Goal: Obtain resource: Obtain resource

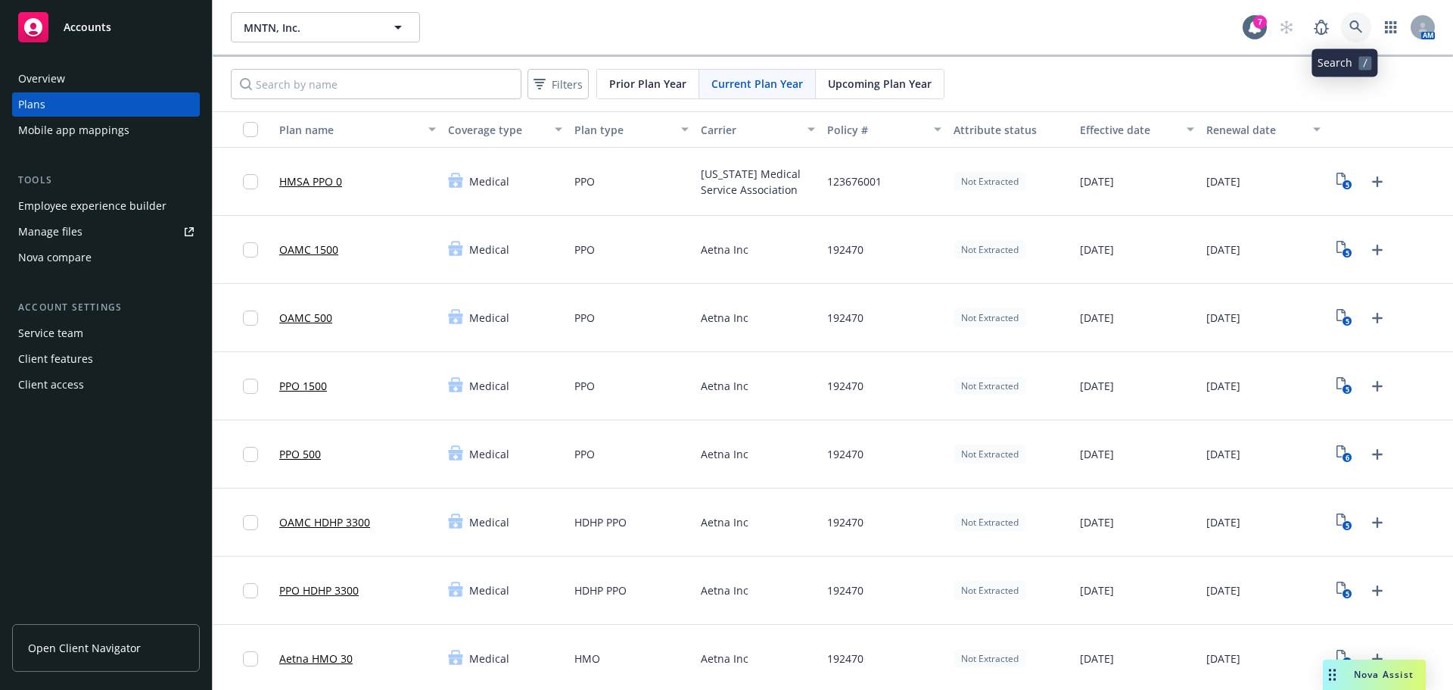
click at [1350, 29] on icon at bounding box center [1357, 27] width 14 height 14
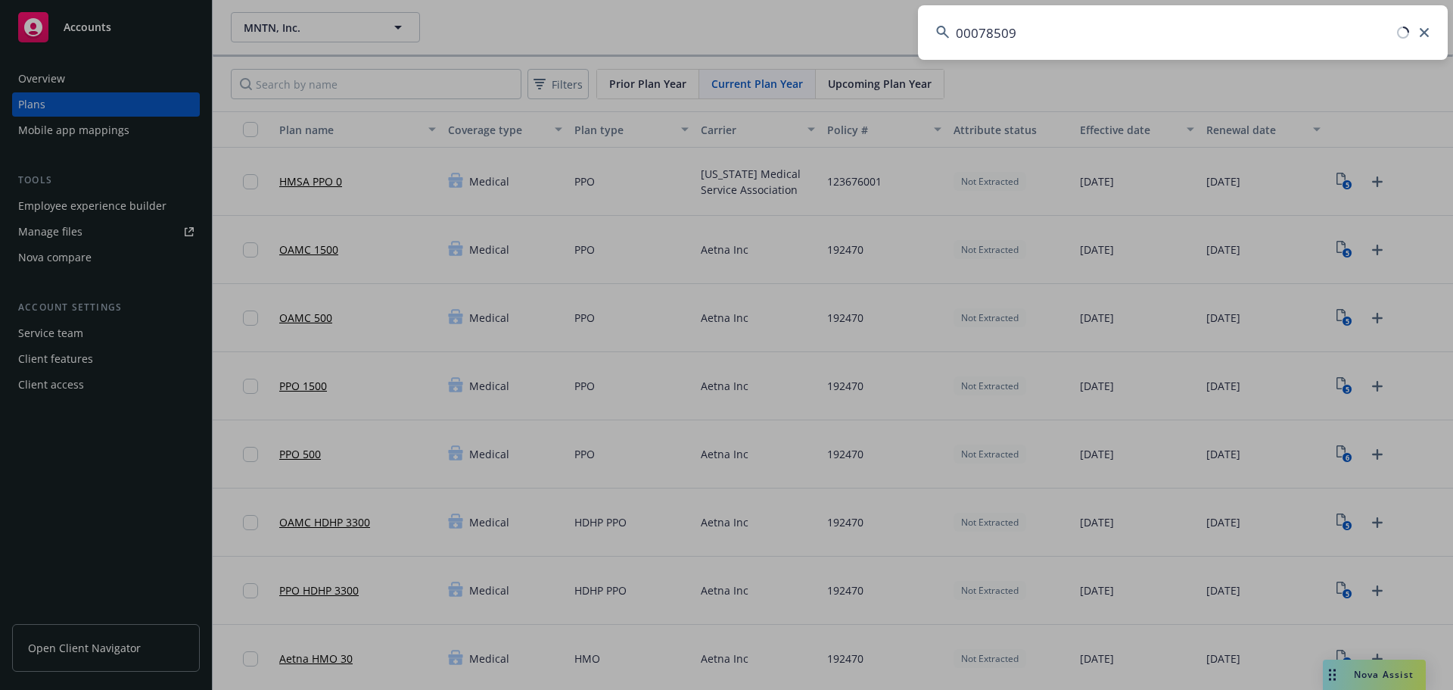
drag, startPoint x: 1064, startPoint y: 42, endPoint x: 819, endPoint y: 33, distance: 244.7
click at [819, 33] on div "00078509" at bounding box center [726, 345] width 1453 height 690
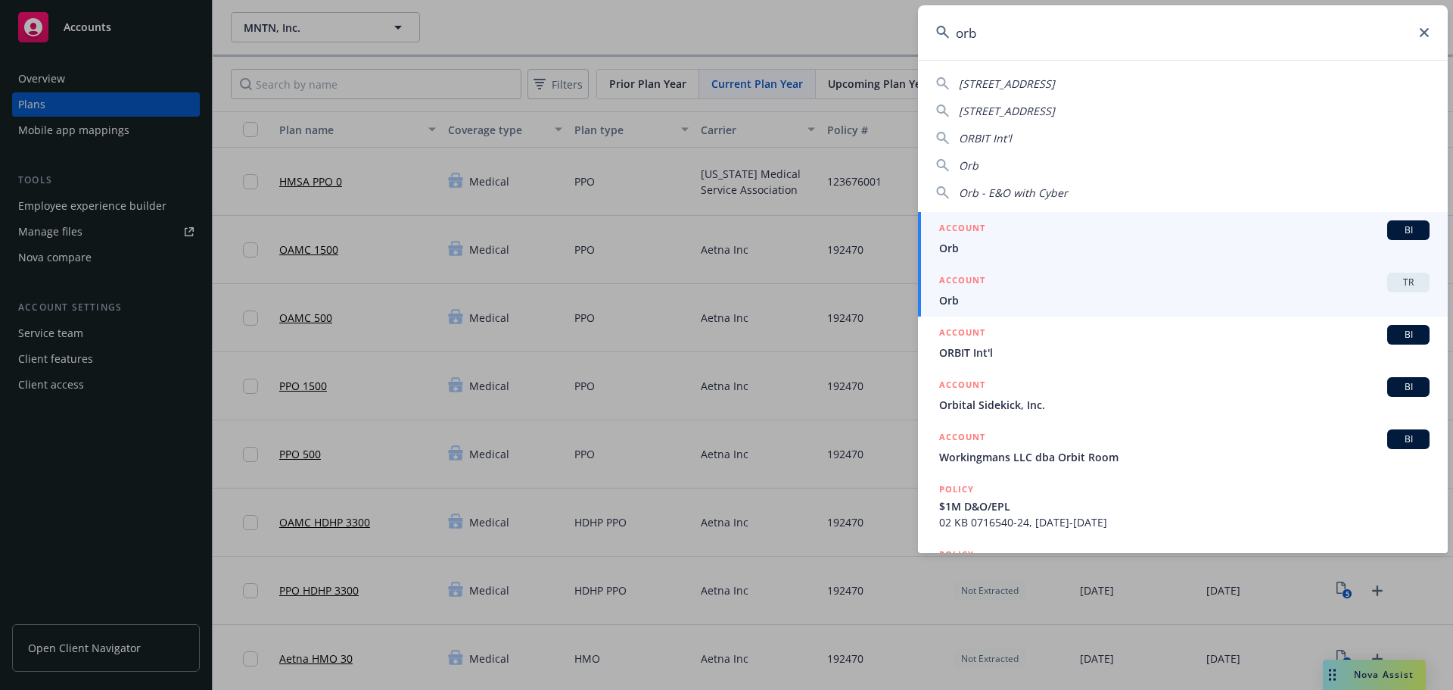
type input "orb"
click at [1068, 291] on div "ACCOUNT TR" at bounding box center [1184, 283] width 491 height 20
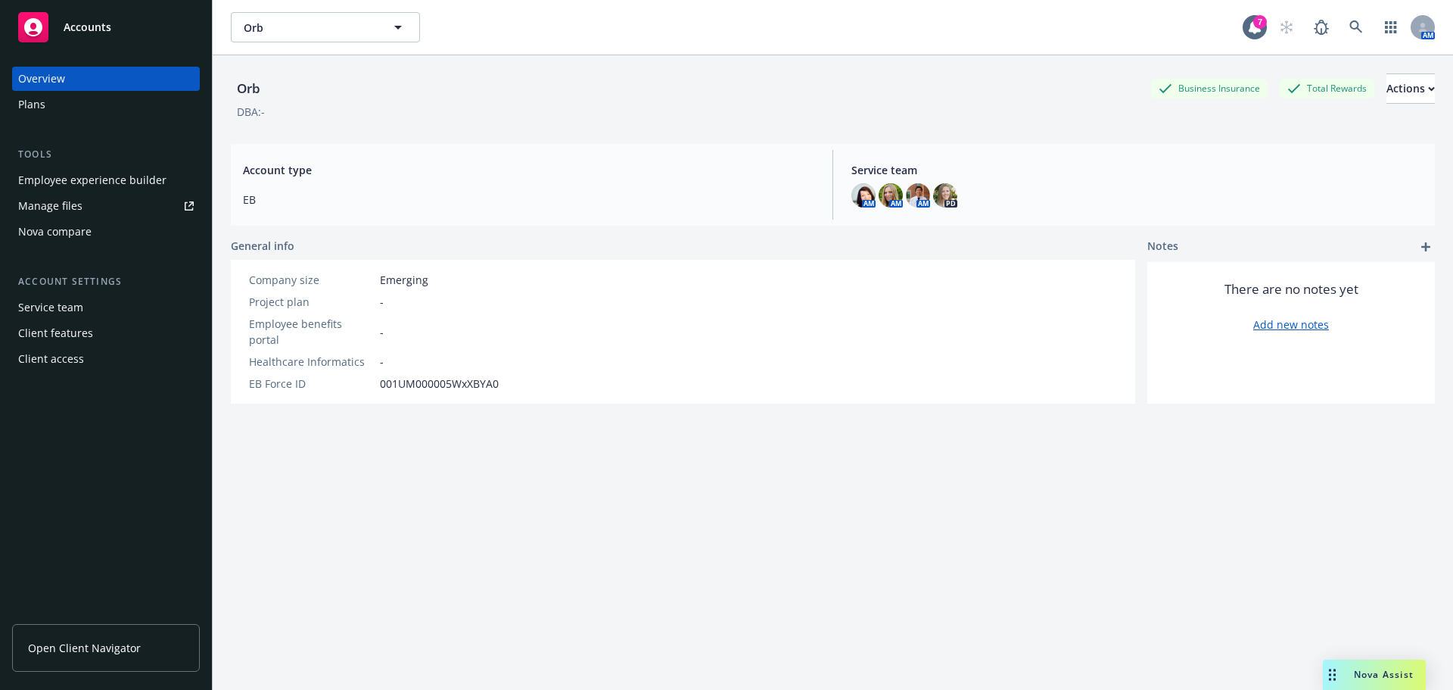
click at [88, 109] on div "Plans" at bounding box center [106, 104] width 176 height 24
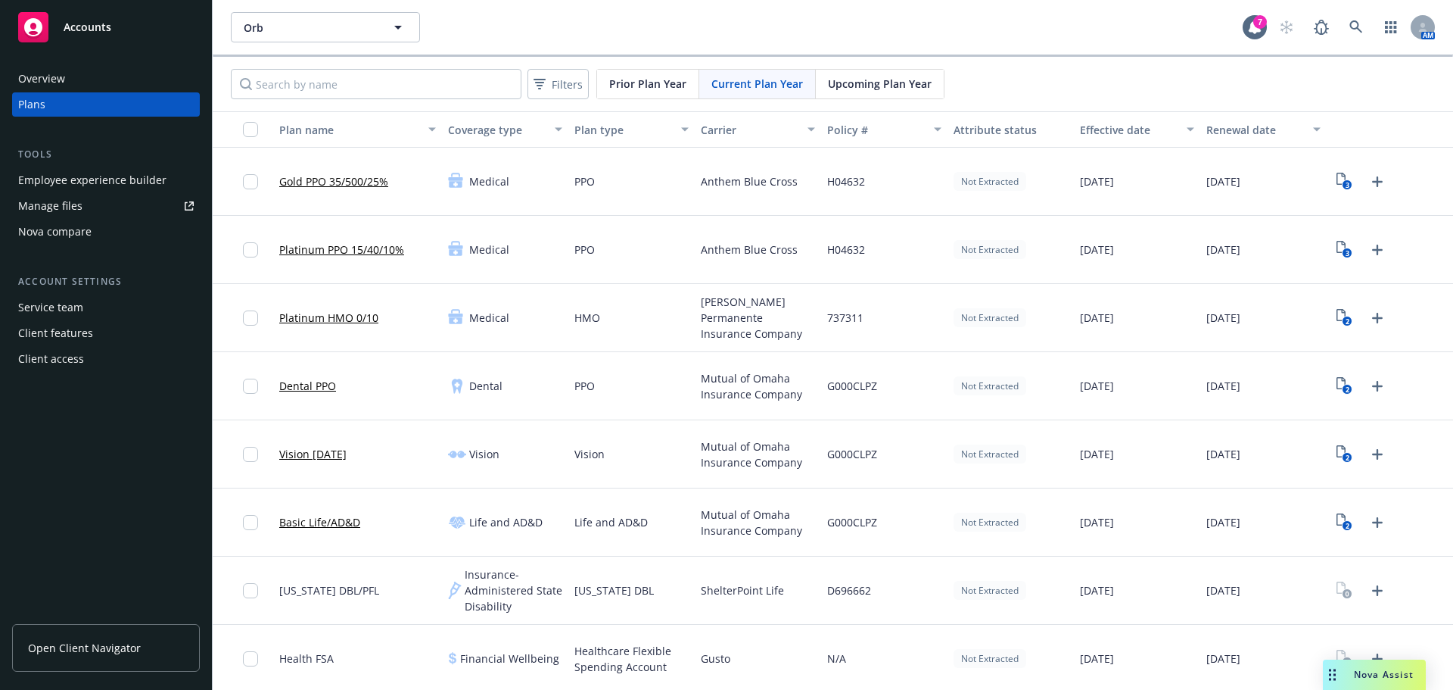
click at [855, 79] on span "Upcoming Plan Year" at bounding box center [880, 84] width 104 height 16
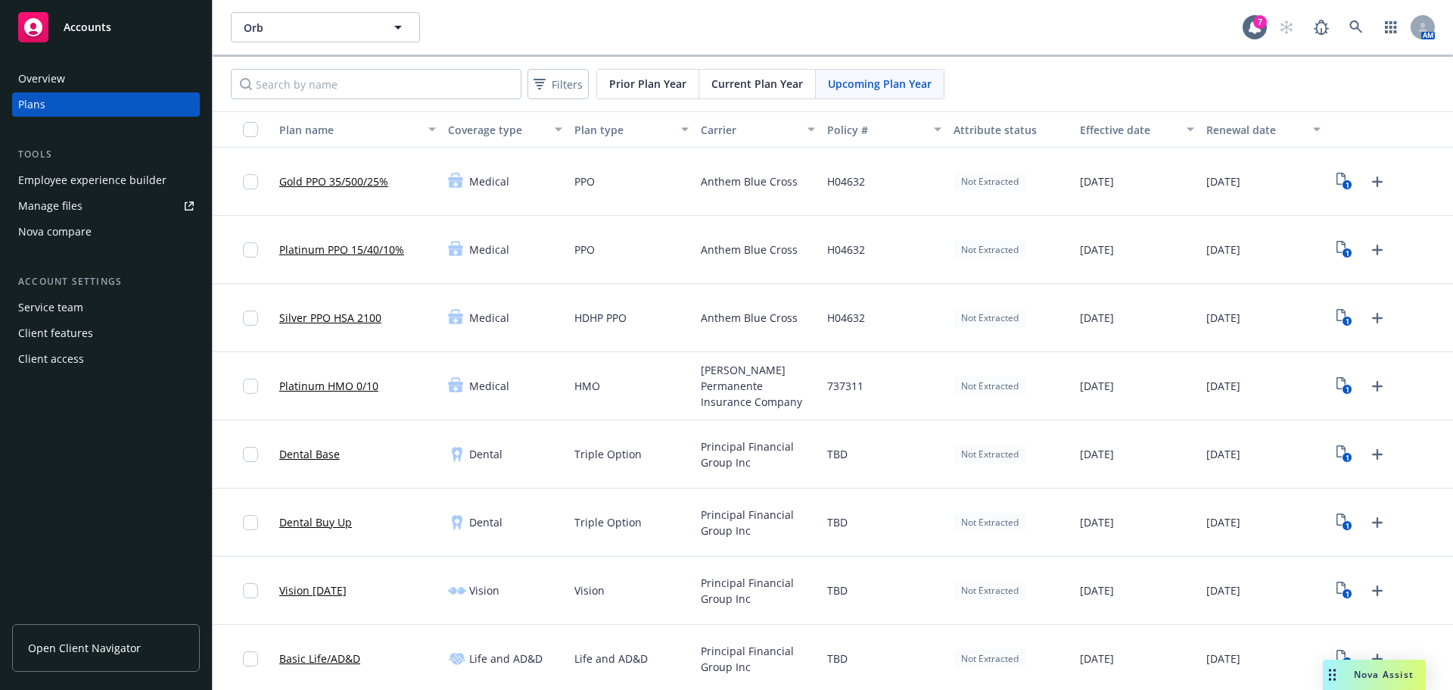
click at [637, 247] on div "PPO" at bounding box center [631, 250] width 126 height 68
click at [1333, 260] on link "1" at bounding box center [1345, 250] width 24 height 24
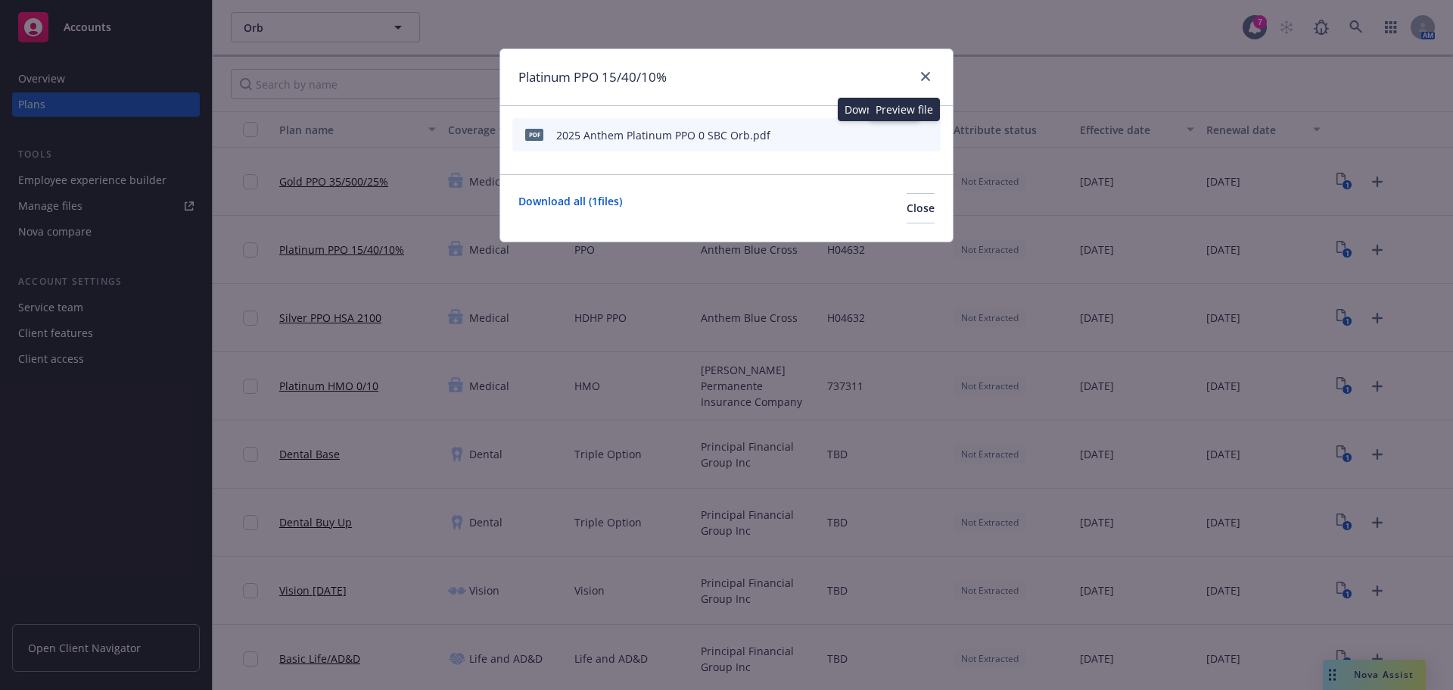
click at [903, 139] on button at bounding box center [904, 135] width 14 height 22
click at [906, 136] on icon "preview file" at bounding box center [902, 134] width 14 height 11
click at [855, 135] on icon "start extraction" at bounding box center [850, 134] width 18 height 18
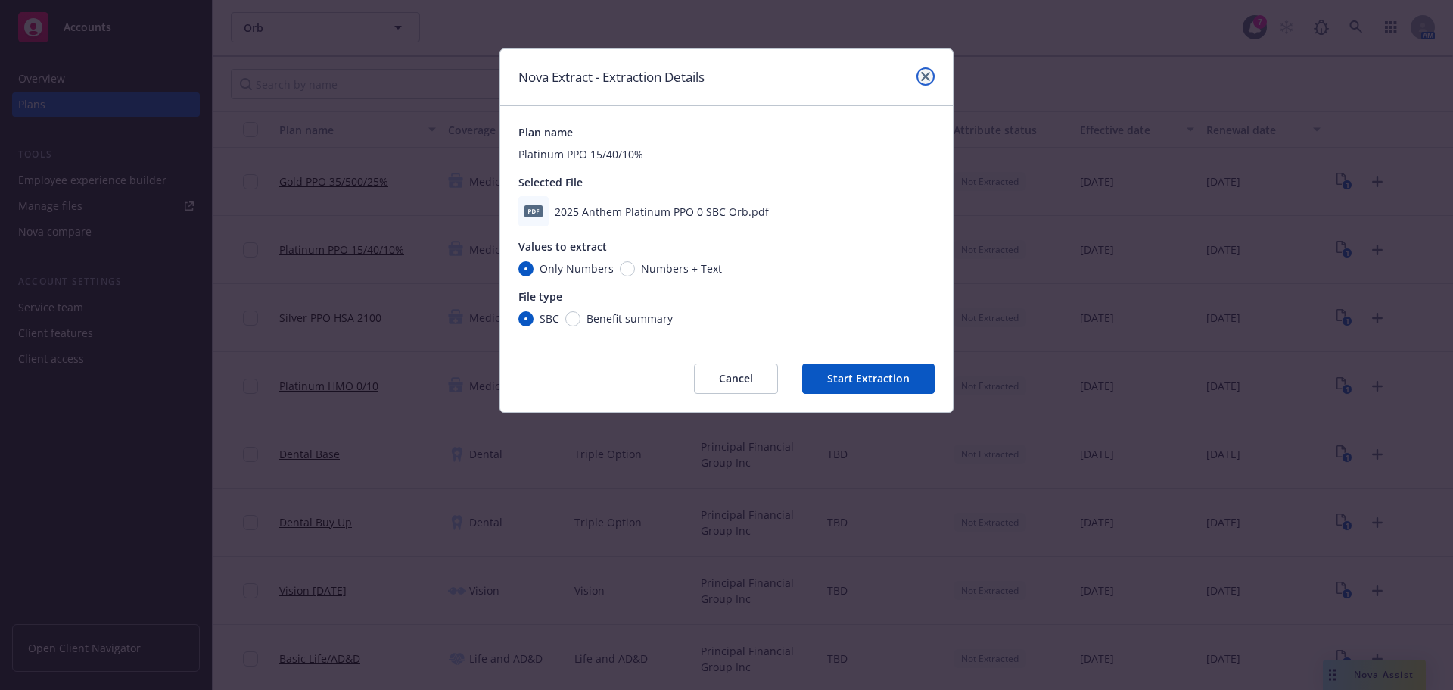
click at [927, 79] on icon "close" at bounding box center [925, 76] width 9 height 9
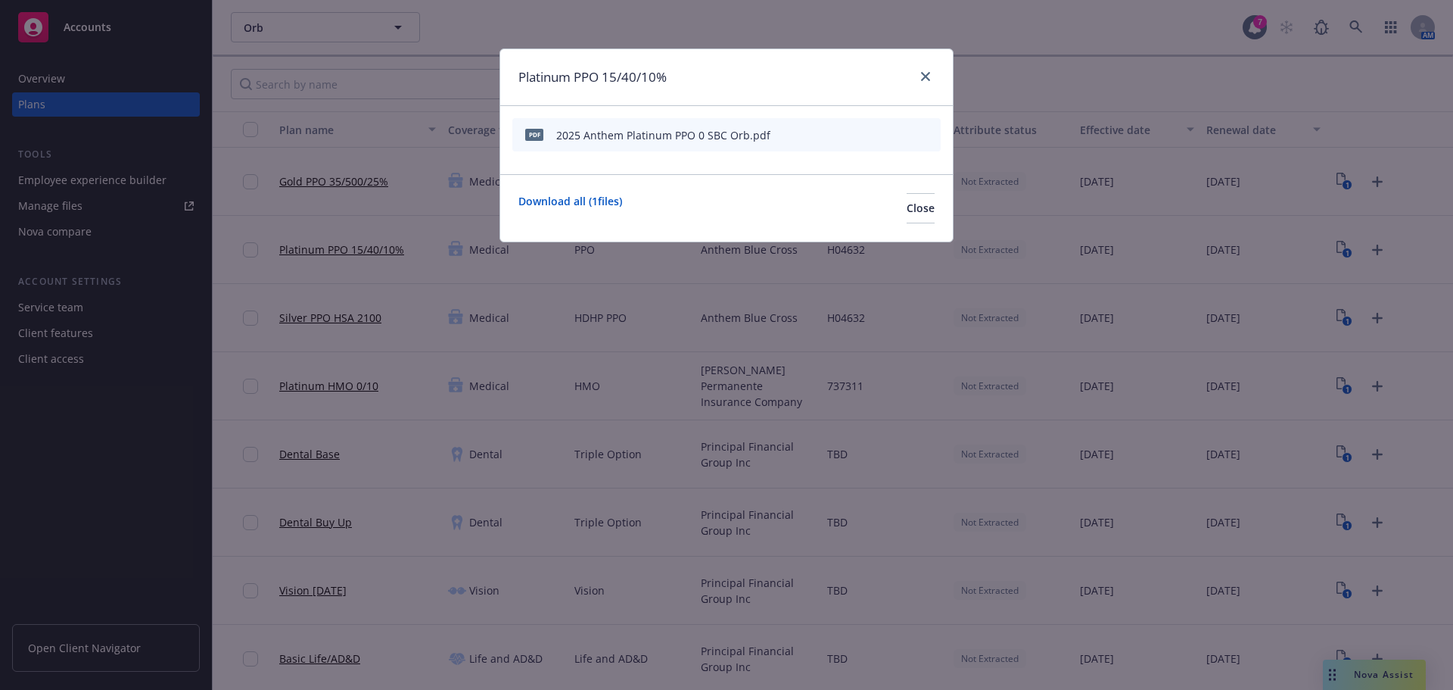
click at [850, 137] on icon "start extraction" at bounding box center [850, 134] width 18 height 18
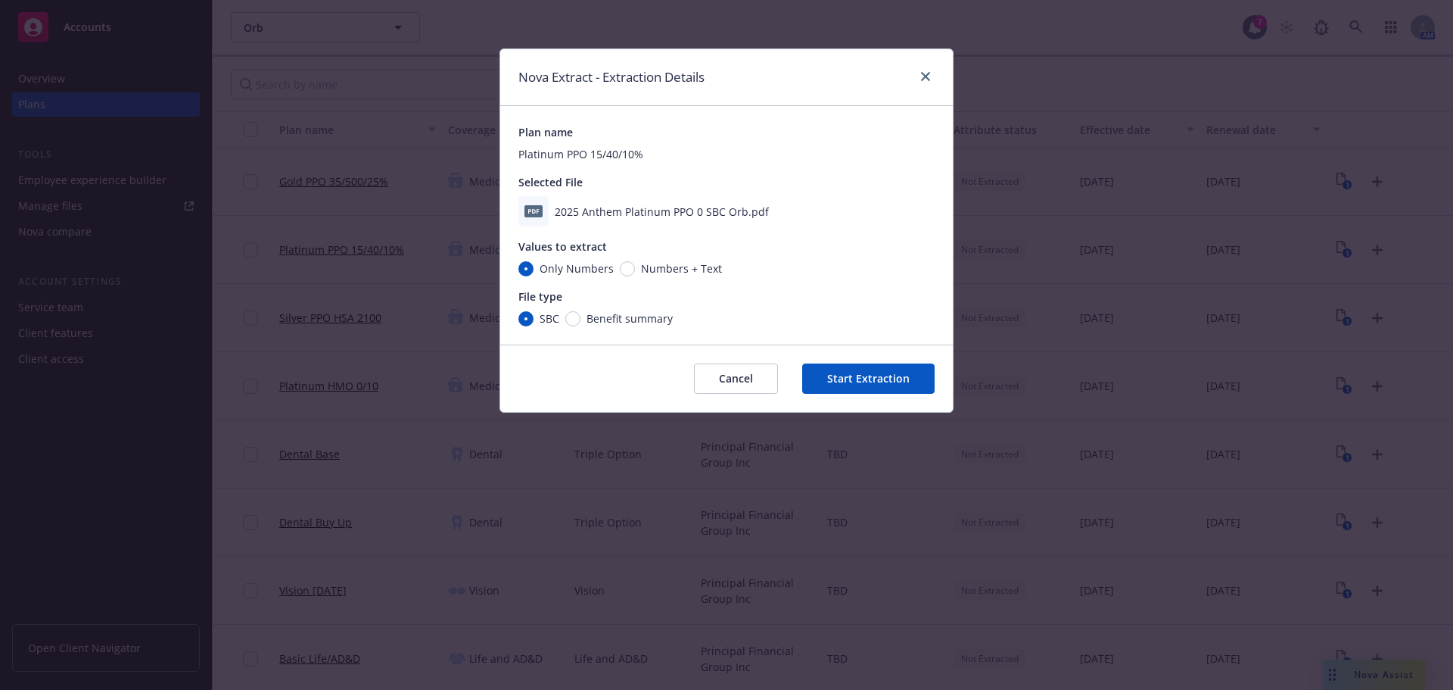
click at [876, 386] on button "Start Extraction" at bounding box center [868, 378] width 132 height 30
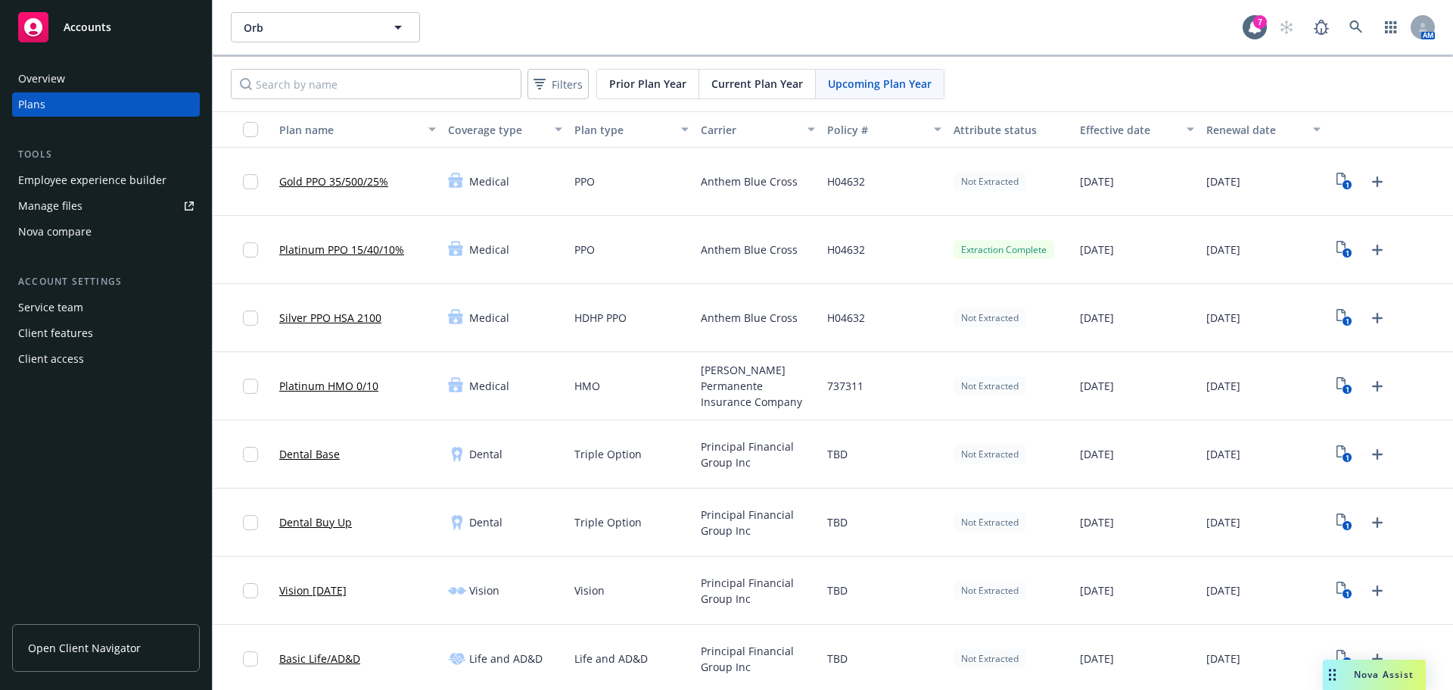
click at [913, 92] on div "Upcoming Plan Year" at bounding box center [880, 84] width 128 height 29
click at [1337, 249] on icon "1" at bounding box center [1345, 249] width 16 height 17
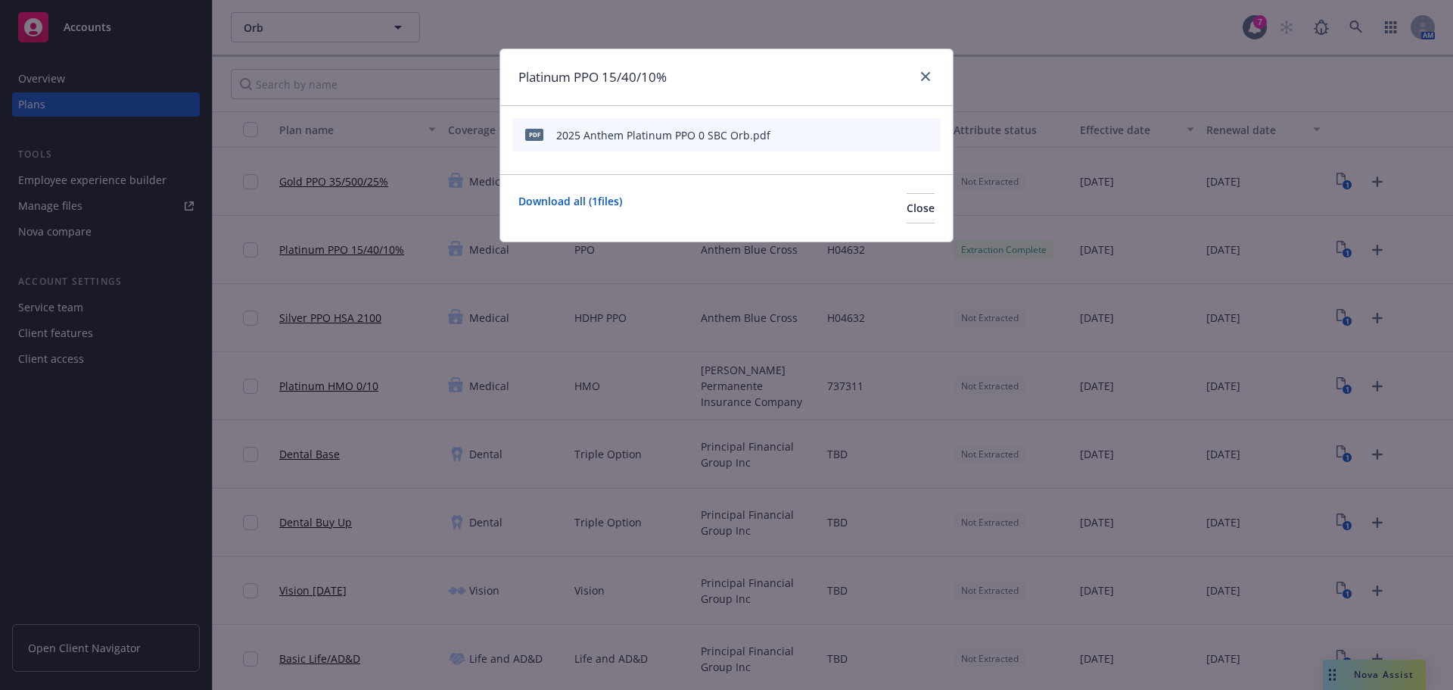
click at [903, 132] on icon "preview file" at bounding box center [902, 134] width 14 height 11
click at [922, 76] on icon "close" at bounding box center [925, 76] width 9 height 9
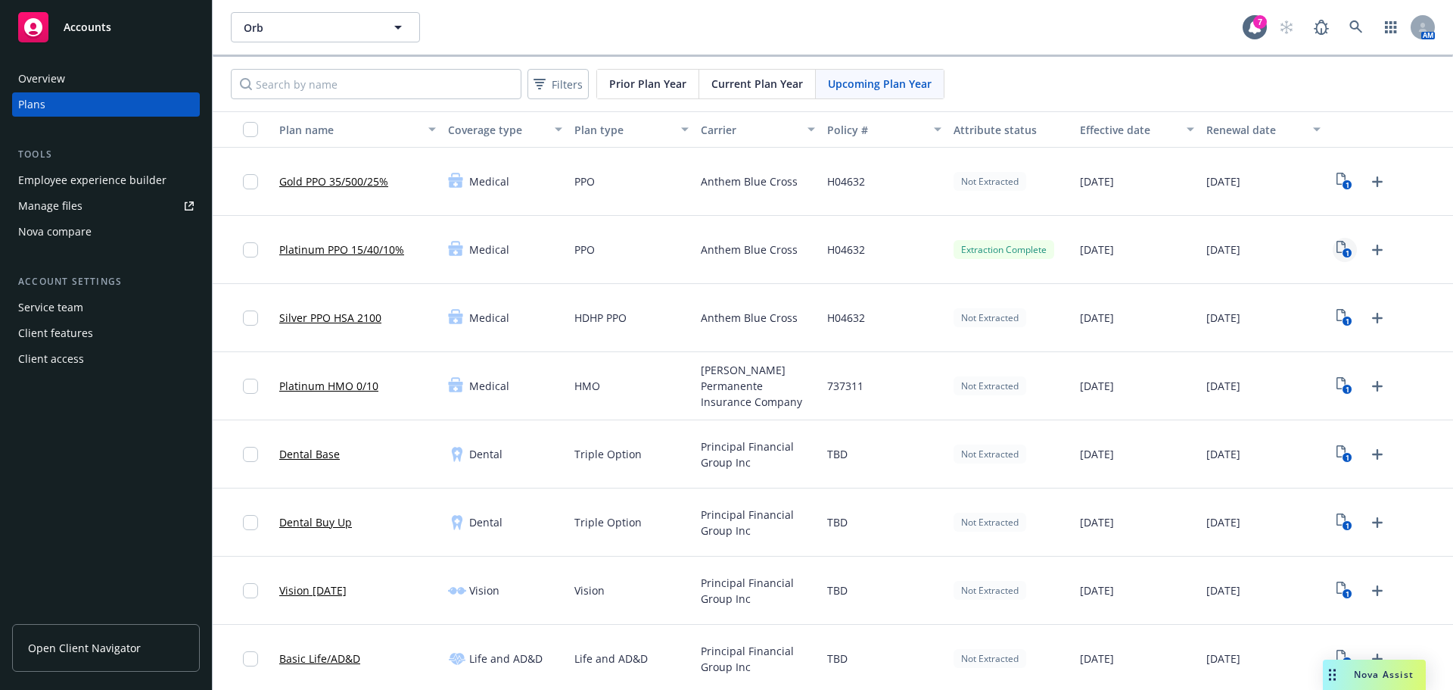
click at [1337, 246] on icon "View Plan Documents" at bounding box center [1341, 247] width 9 height 12
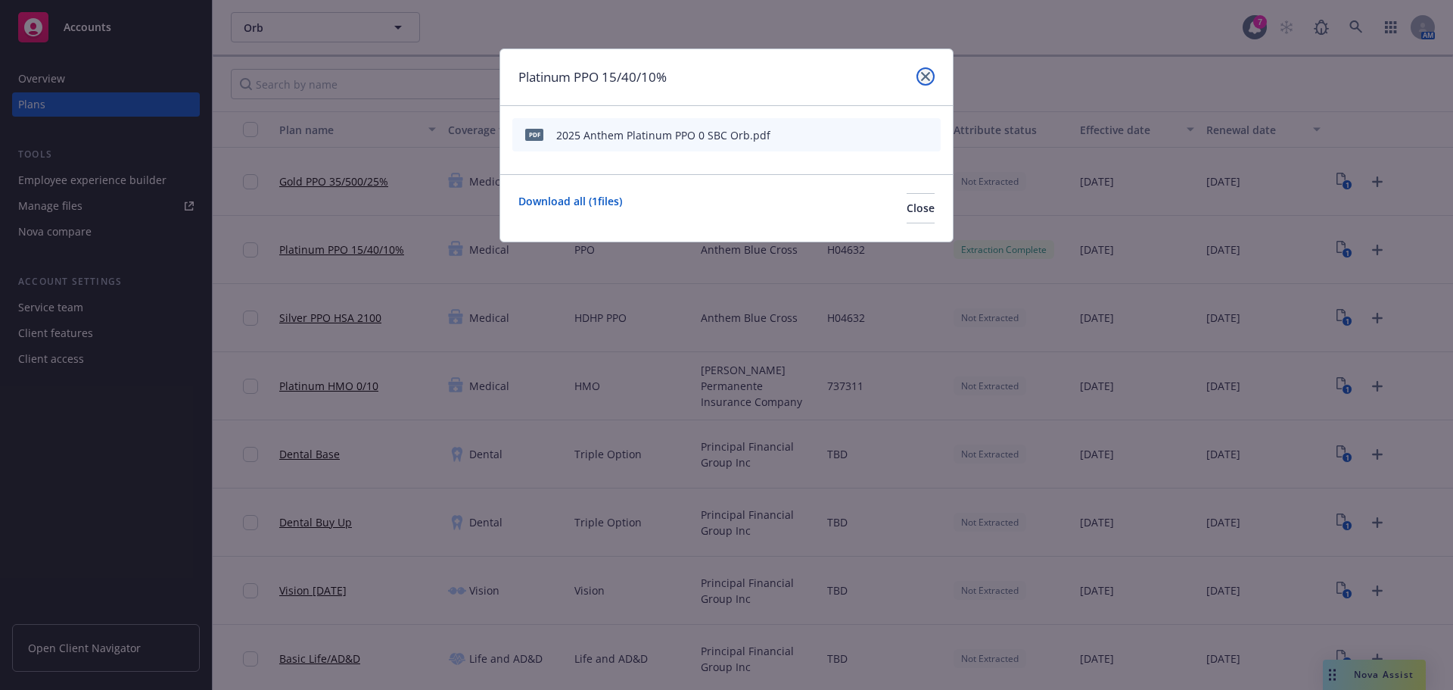
click at [923, 75] on icon "close" at bounding box center [925, 76] width 9 height 9
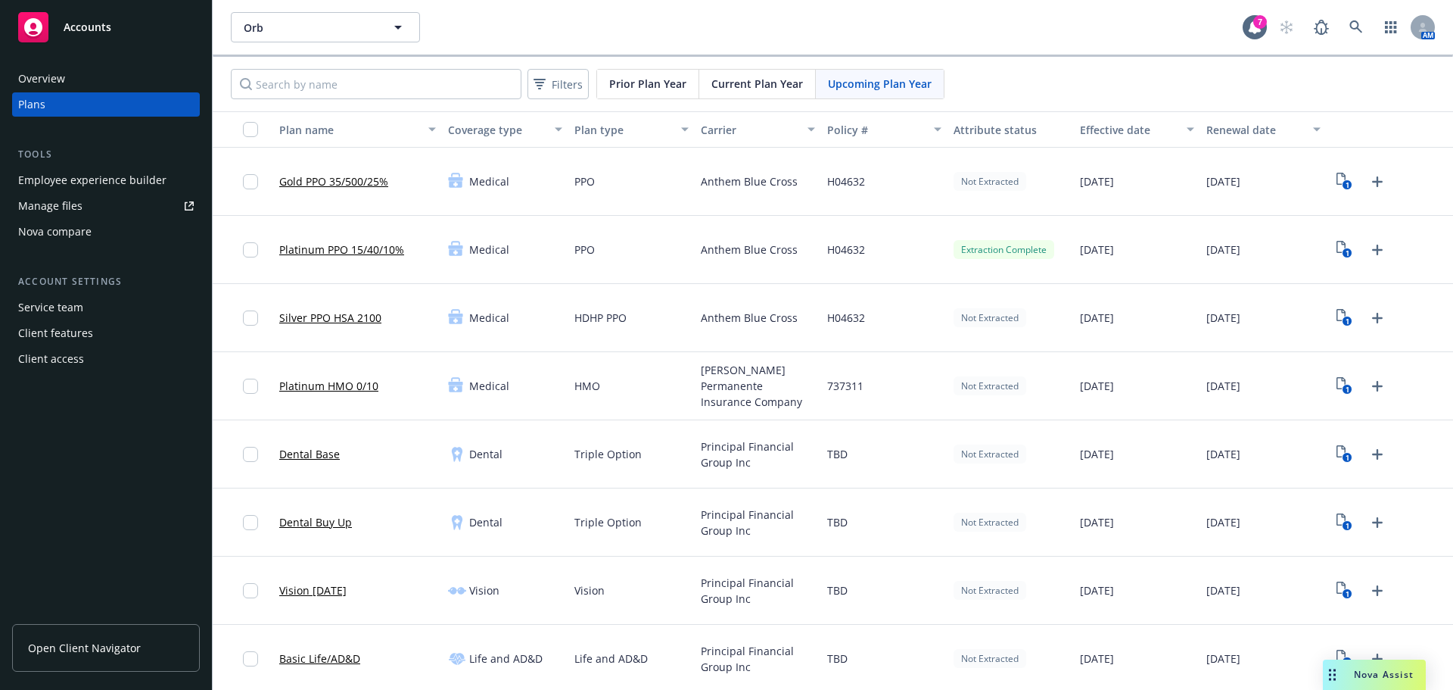
drag, startPoint x: 983, startPoint y: 253, endPoint x: 529, endPoint y: 254, distance: 453.4
click at [983, 253] on div "Extraction Complete" at bounding box center [1004, 249] width 101 height 19
click at [344, 243] on link "Platinum PPO 15/40/10%" at bounding box center [341, 249] width 125 height 16
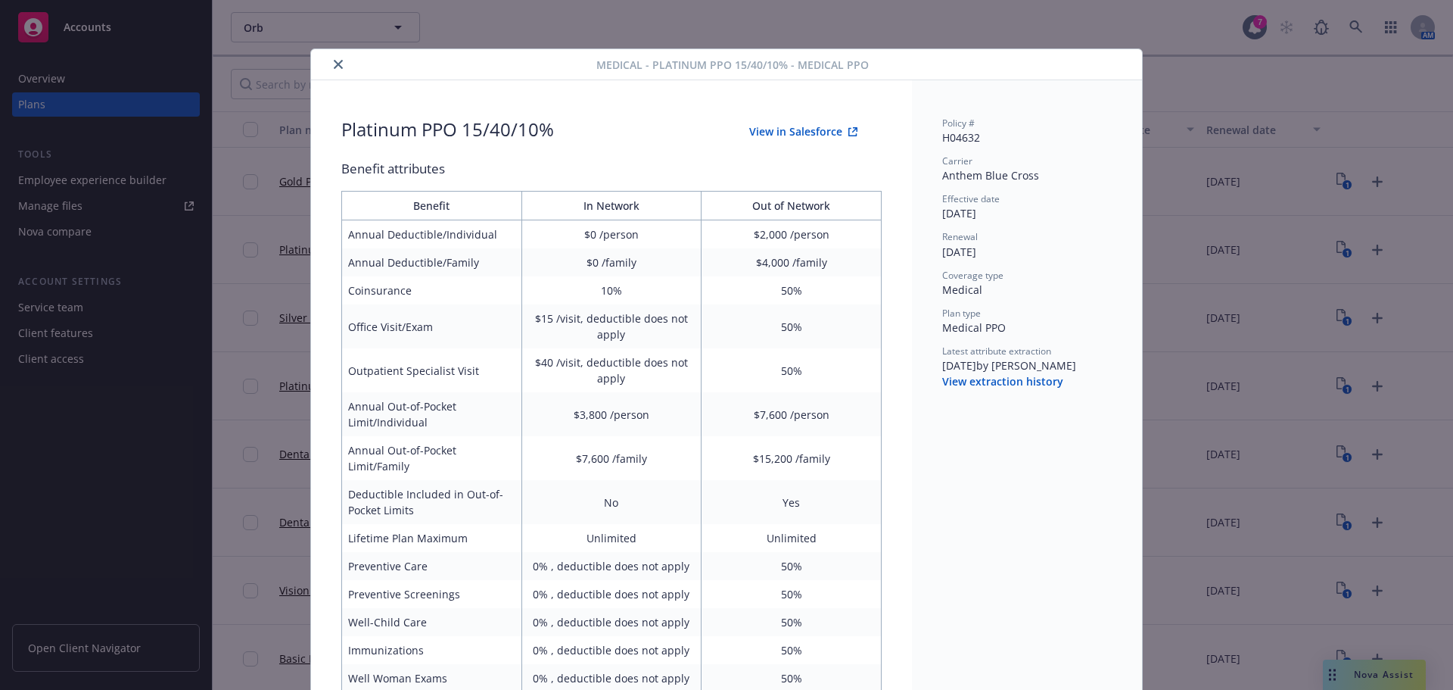
scroll to position [45, 0]
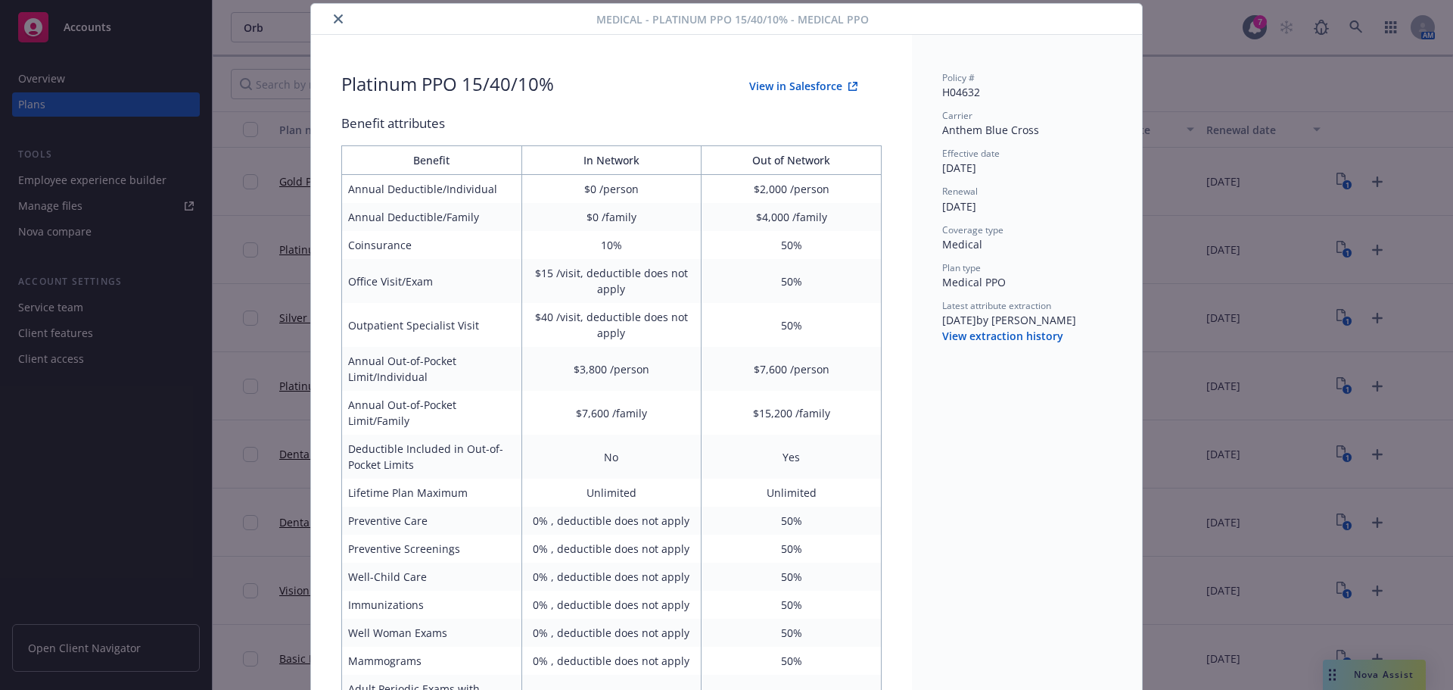
click at [1003, 335] on button "View extraction history" at bounding box center [1002, 336] width 121 height 15
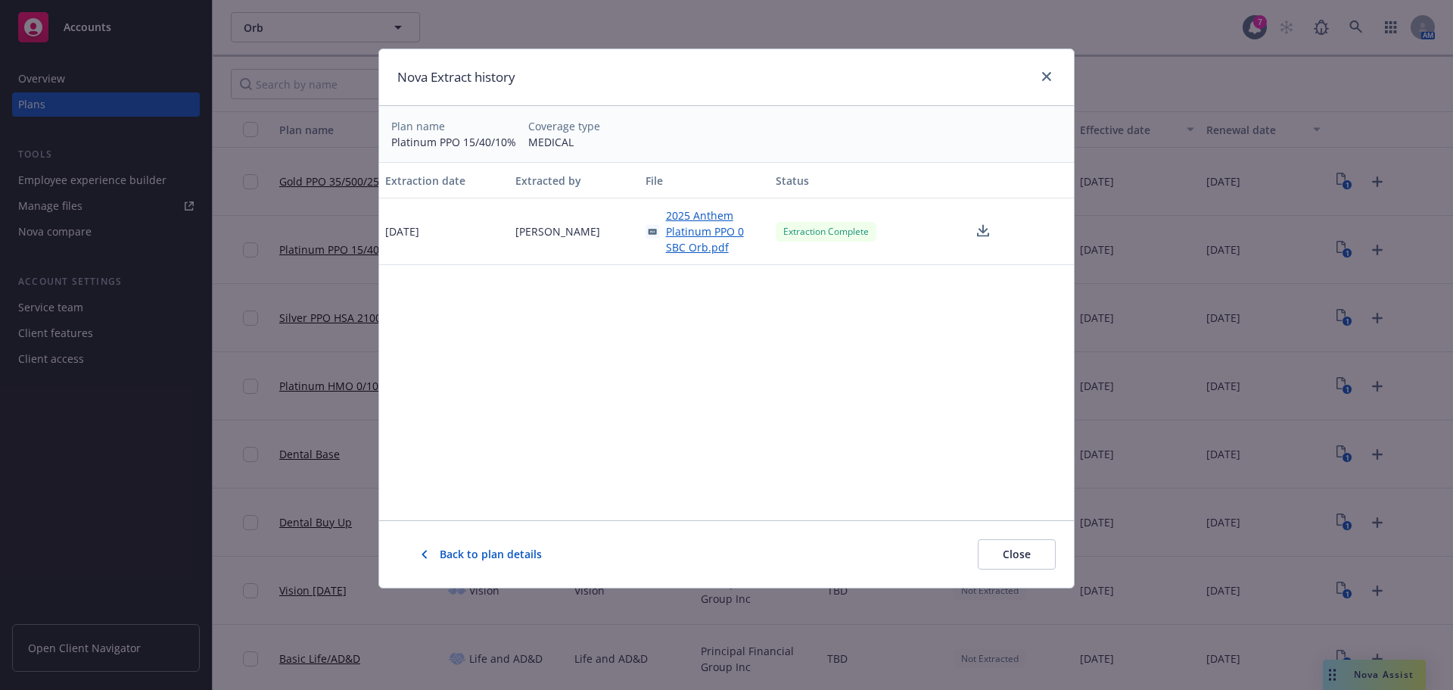
click at [987, 230] on icon at bounding box center [983, 229] width 10 height 9
click at [465, 550] on span "Back to plan details" at bounding box center [491, 554] width 102 height 15
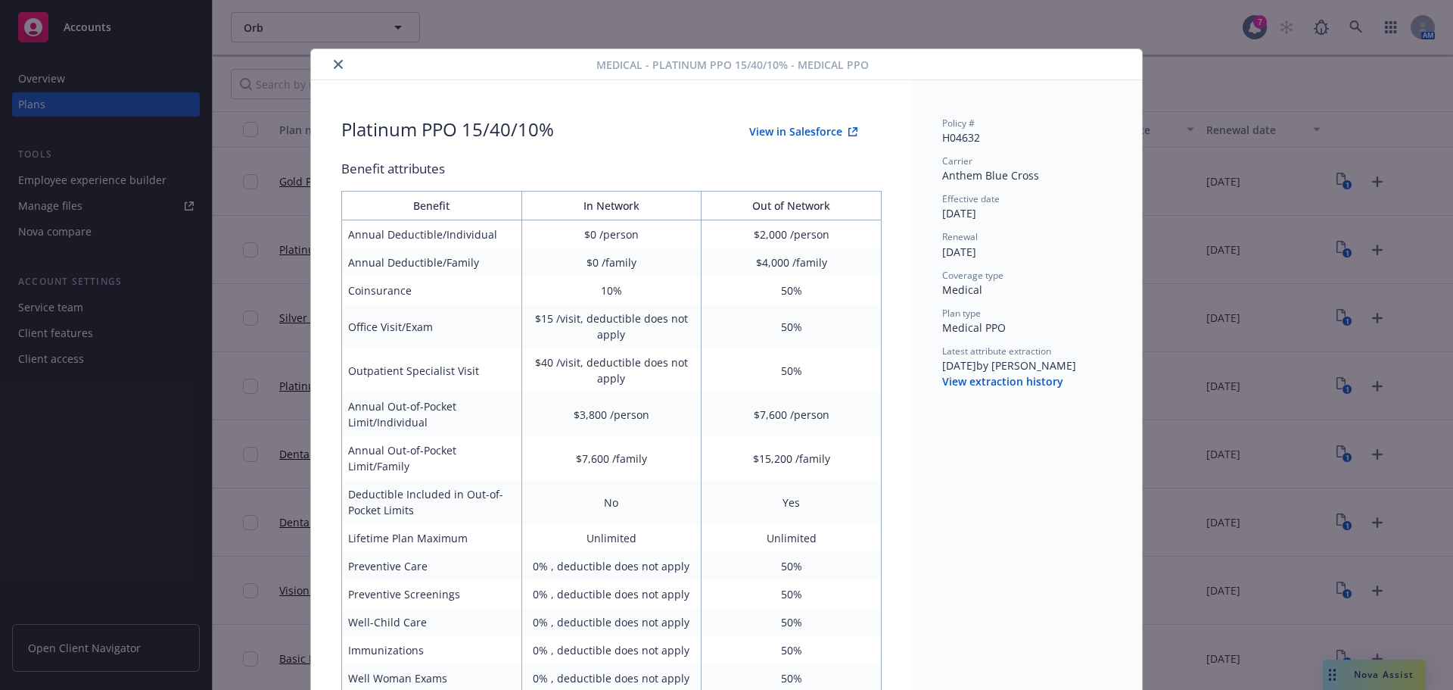
click at [335, 62] on icon "close" at bounding box center [338, 64] width 9 height 9
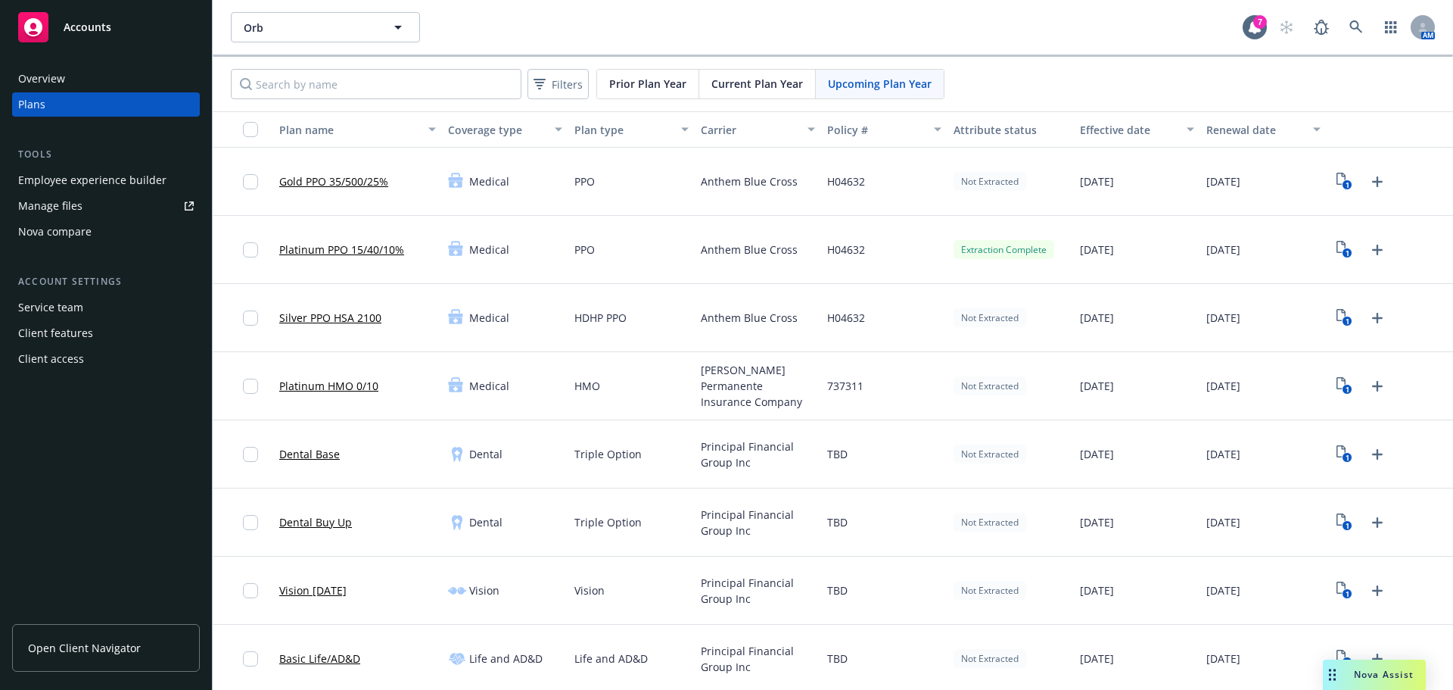
click at [595, 208] on div "PPO" at bounding box center [631, 182] width 126 height 68
click at [1343, 251] on rect "View Plan Documents" at bounding box center [1348, 253] width 10 height 10
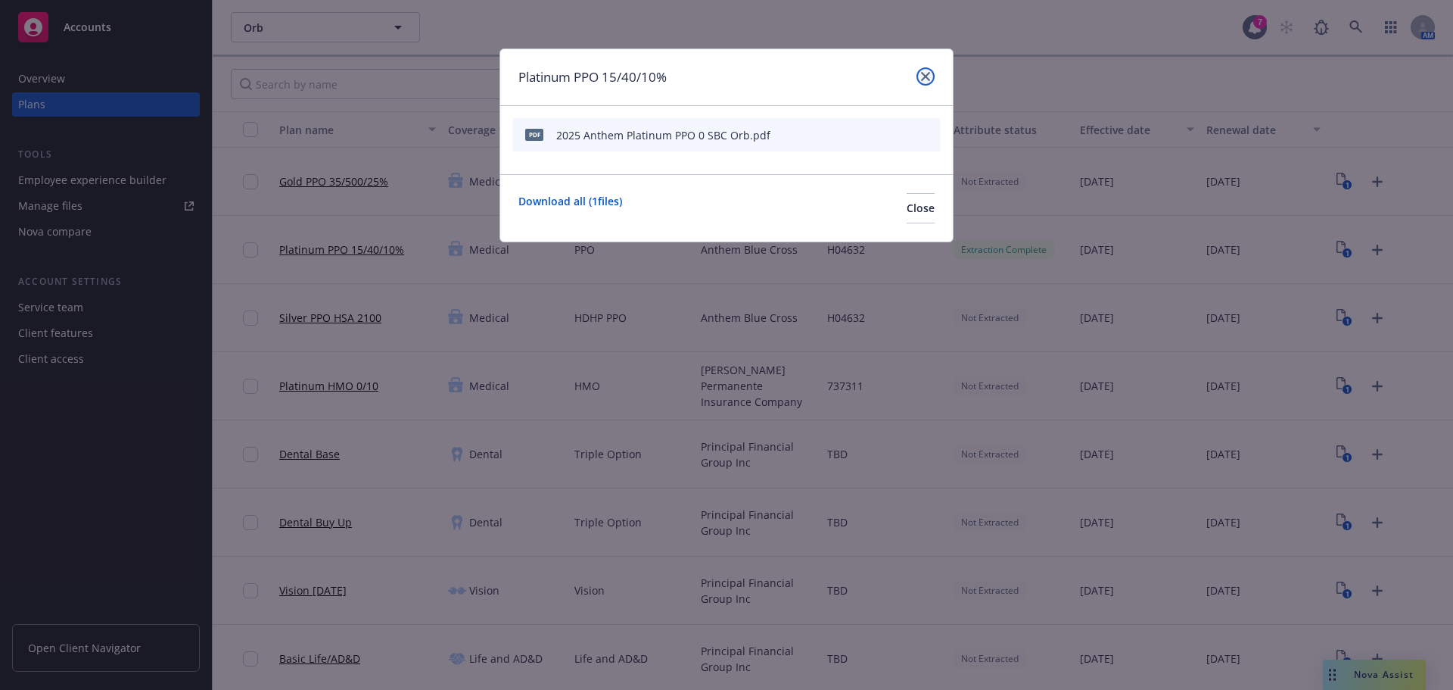
click at [931, 74] on link "close" at bounding box center [926, 76] width 18 height 18
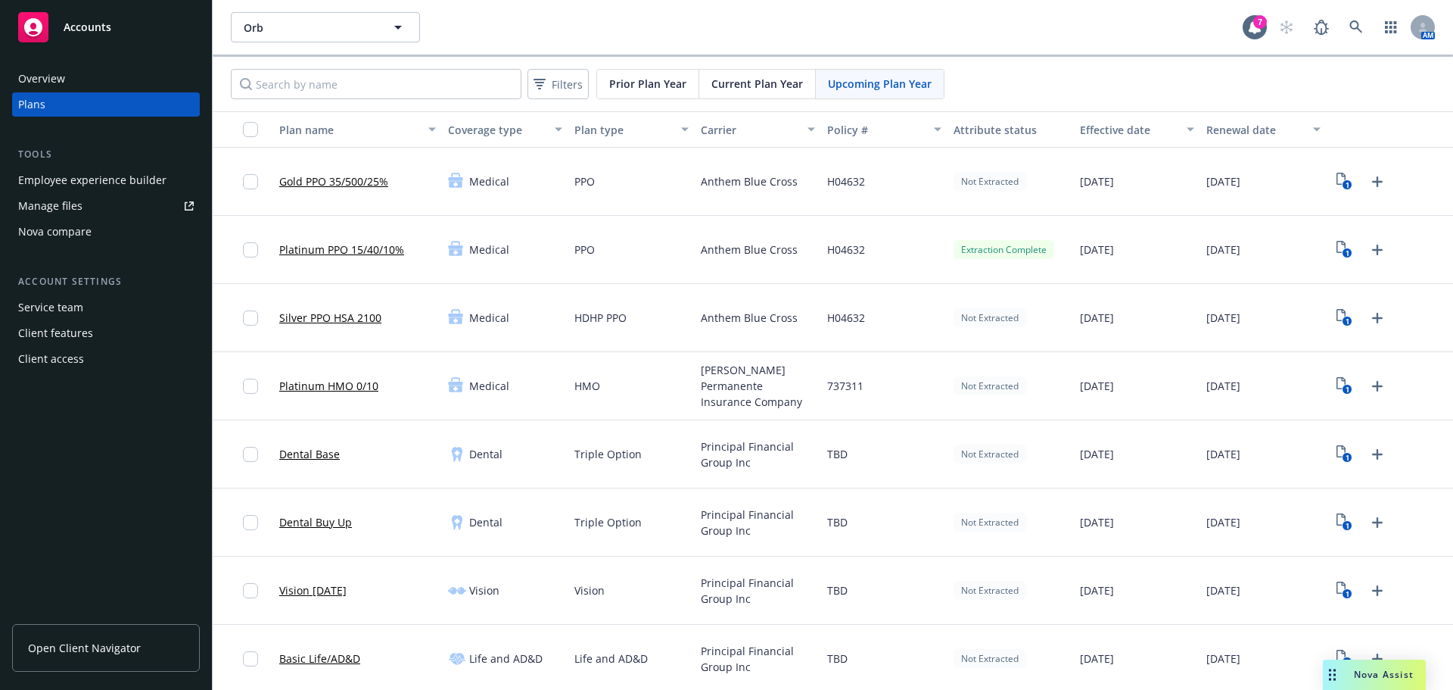
click at [359, 251] on link "Platinum PPO 15/40/10%" at bounding box center [341, 249] width 125 height 16
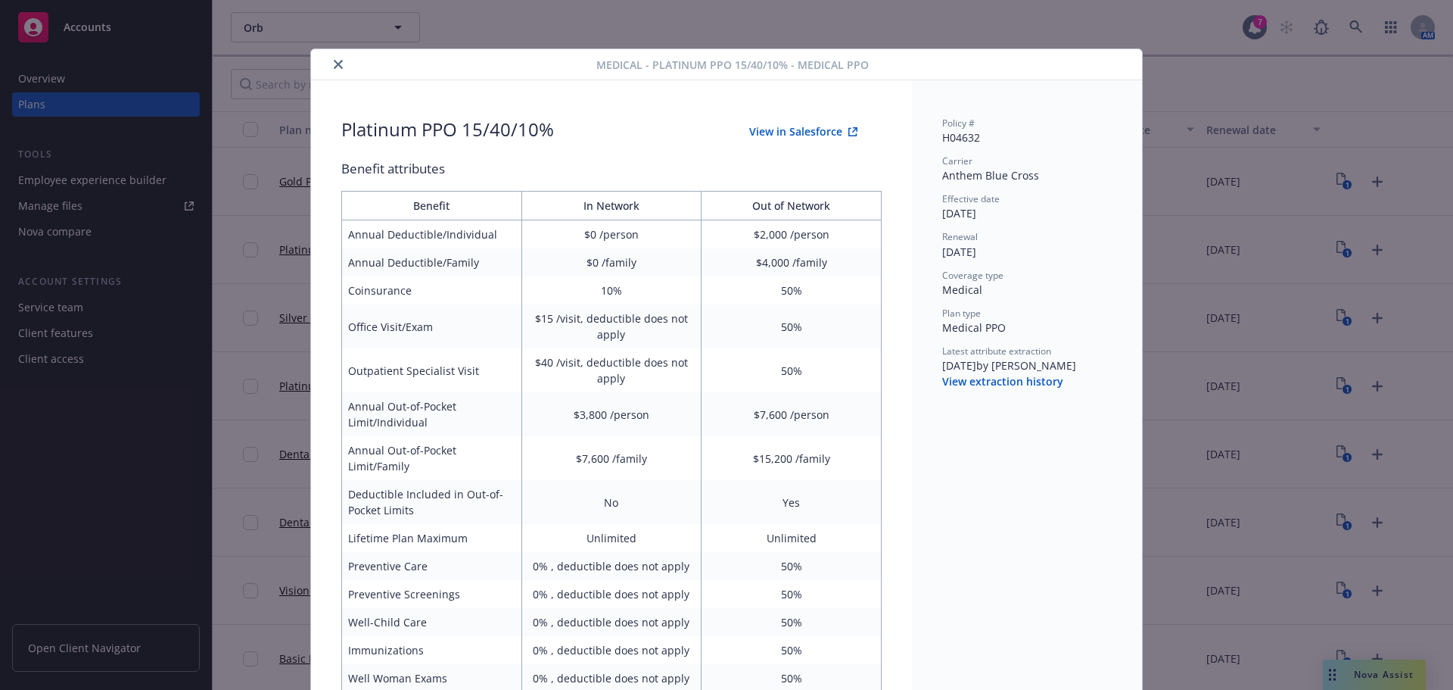
click at [336, 64] on icon "close" at bounding box center [338, 64] width 9 height 9
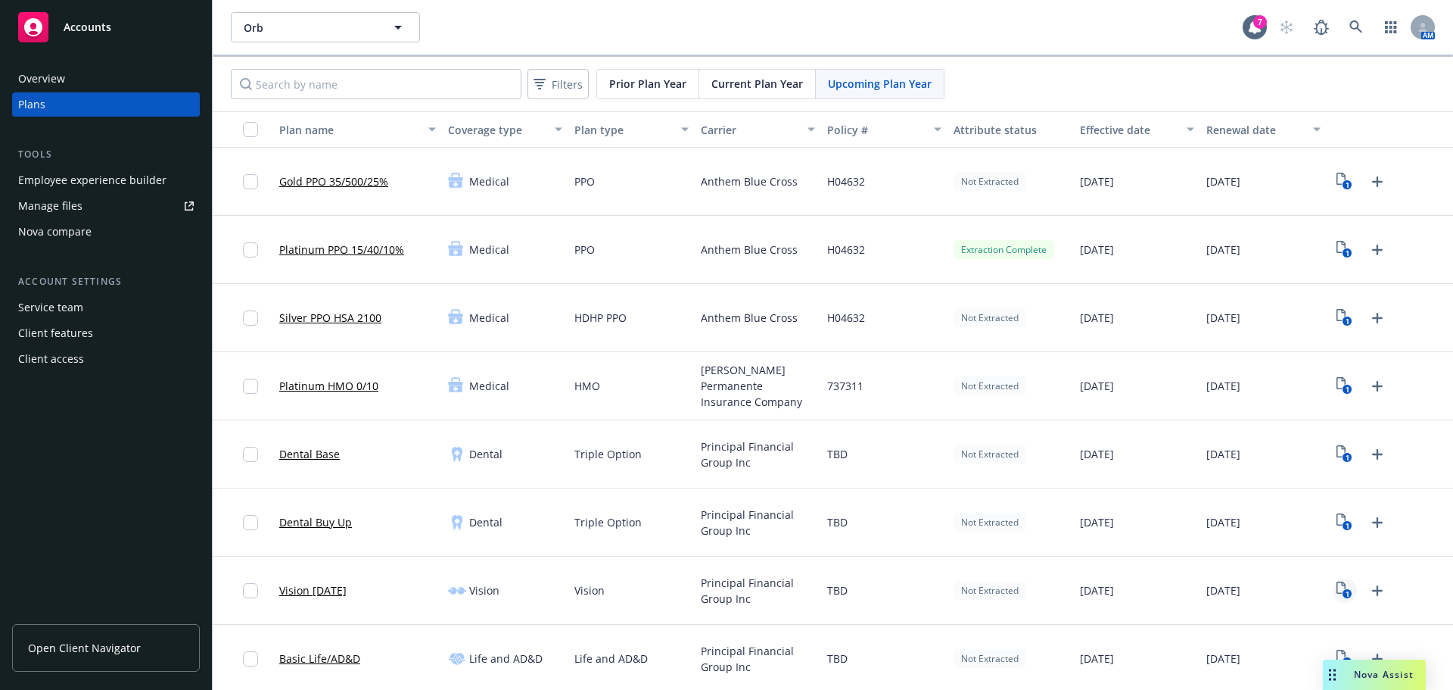
click at [1333, 593] on link "1" at bounding box center [1345, 590] width 24 height 24
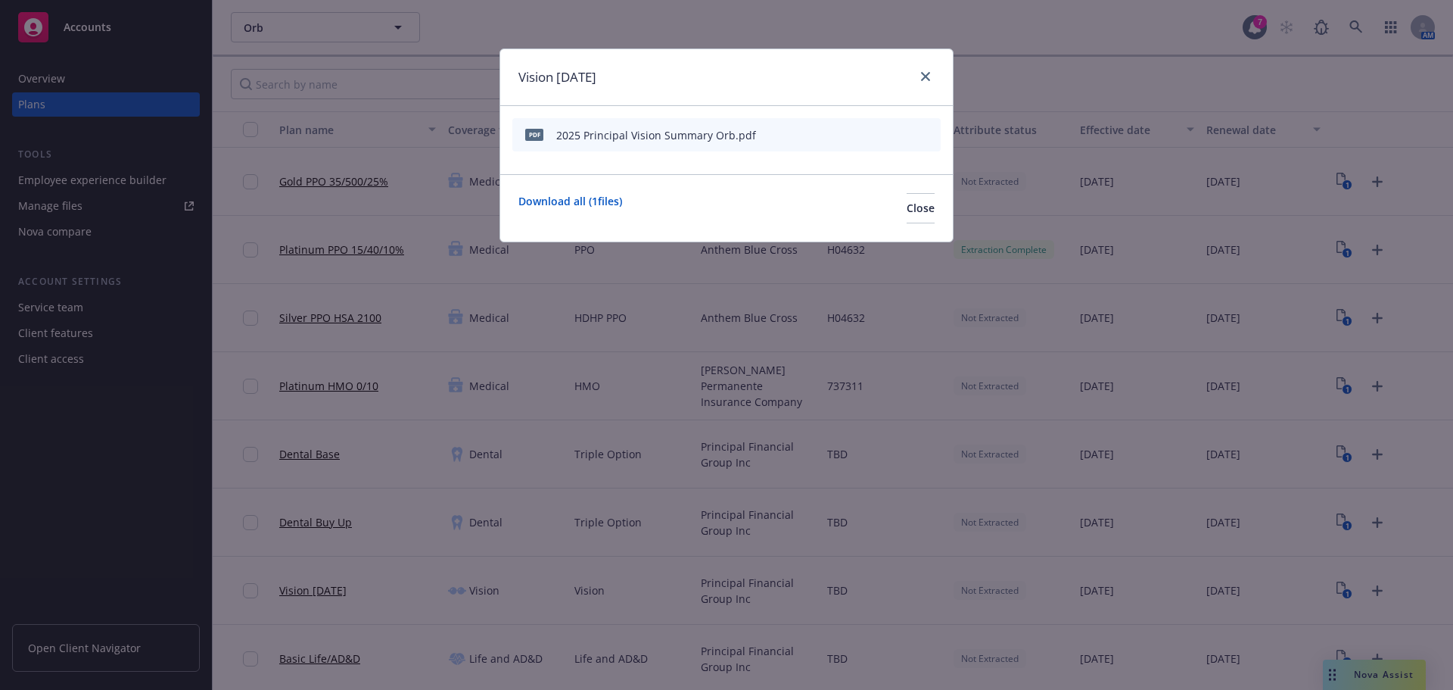
click at [852, 132] on icon "start extraction" at bounding box center [850, 134] width 18 height 18
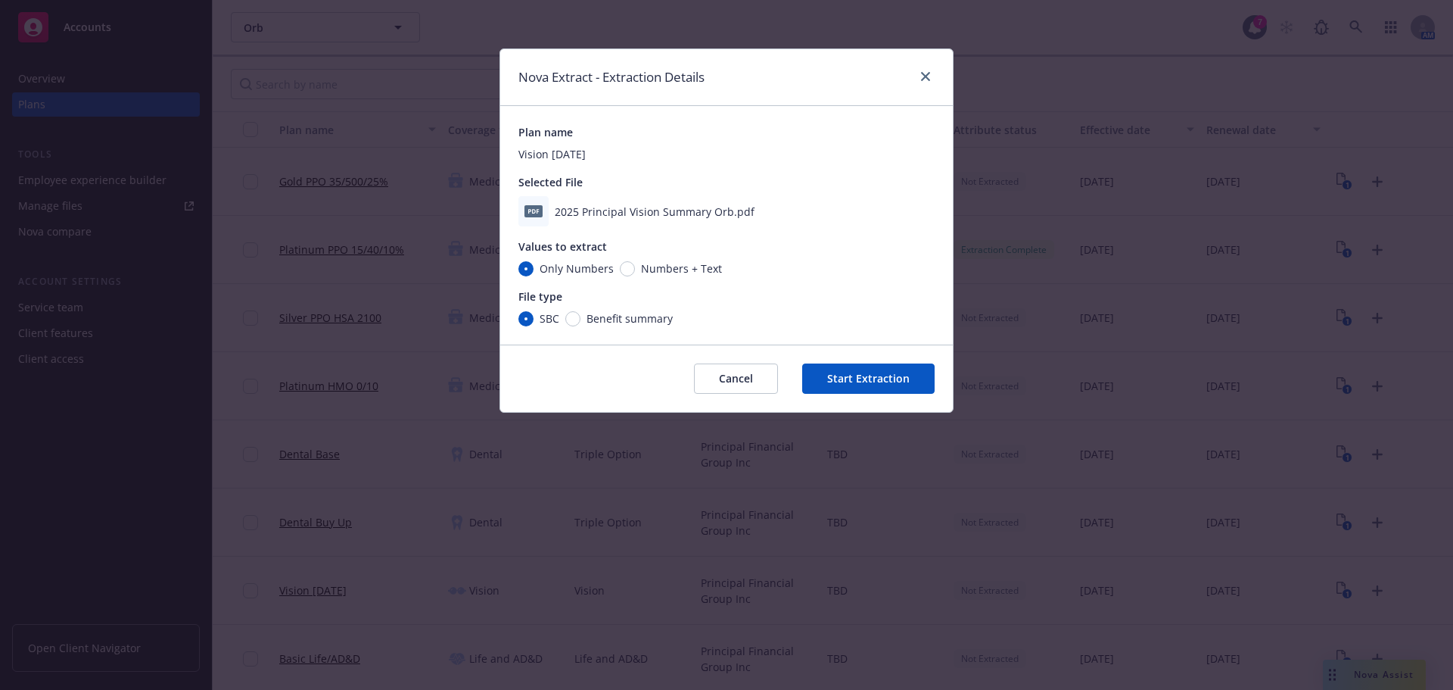
click at [582, 316] on span "Benefit summary" at bounding box center [627, 318] width 92 height 16
click at [581, 316] on input "Benefit summary" at bounding box center [572, 318] width 15 height 15
radio input "true"
click at [911, 373] on button "Start Extraction" at bounding box center [868, 378] width 132 height 30
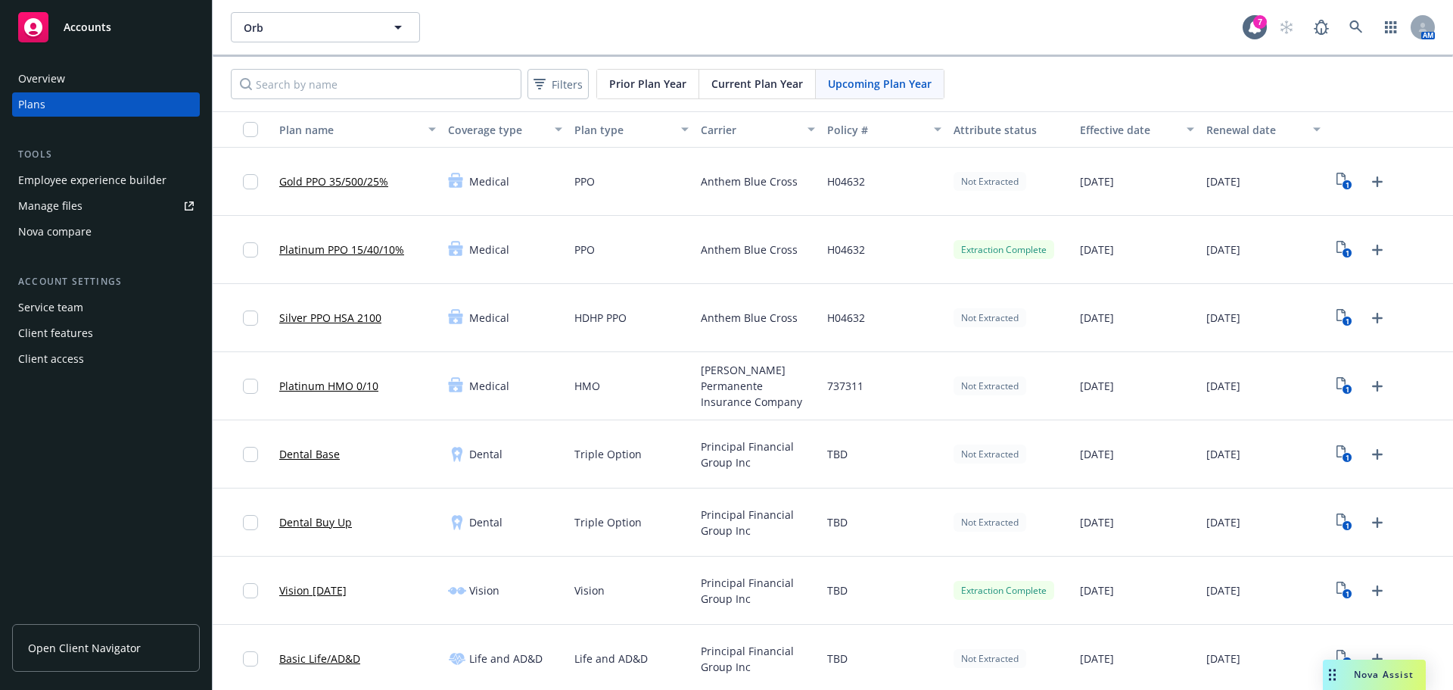
click at [1032, 302] on div "Not Extracted" at bounding box center [1011, 318] width 126 height 68
click at [1338, 593] on icon "1" at bounding box center [1345, 589] width 16 height 17
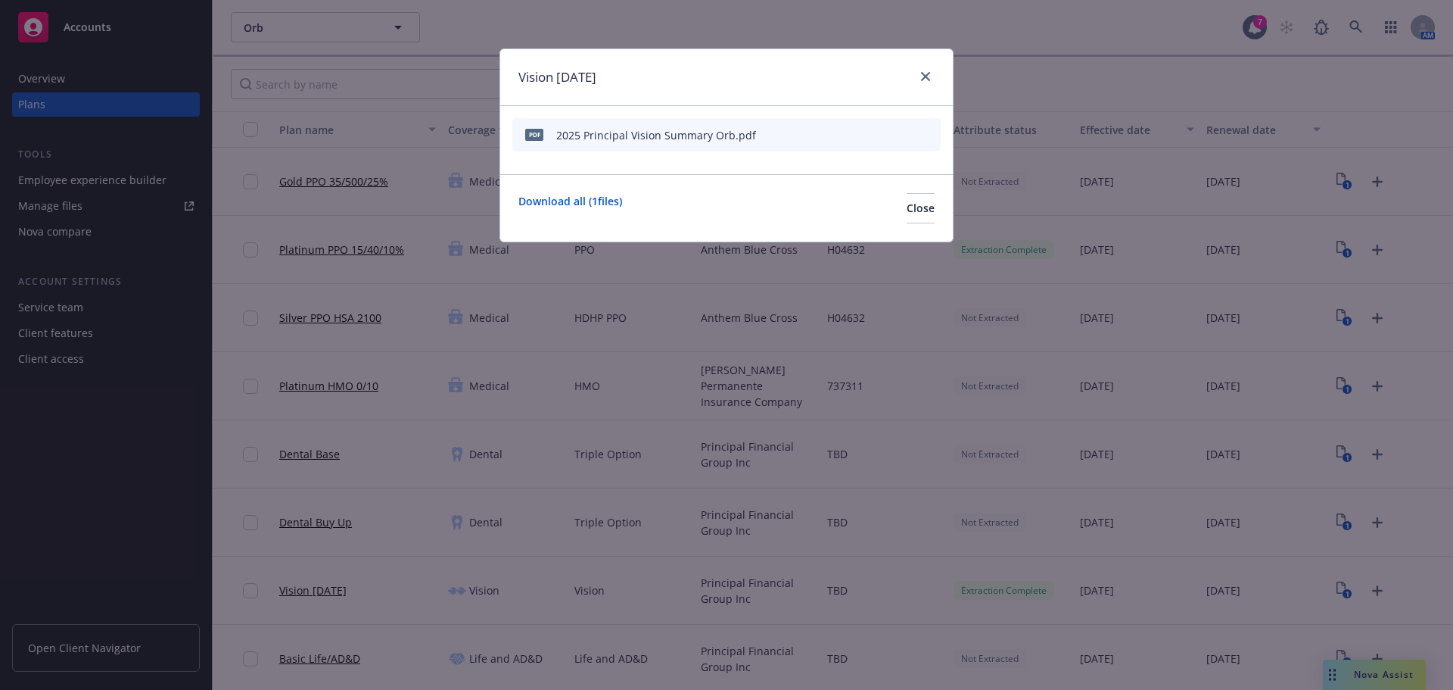
click at [851, 132] on icon "start extraction" at bounding box center [850, 134] width 18 height 18
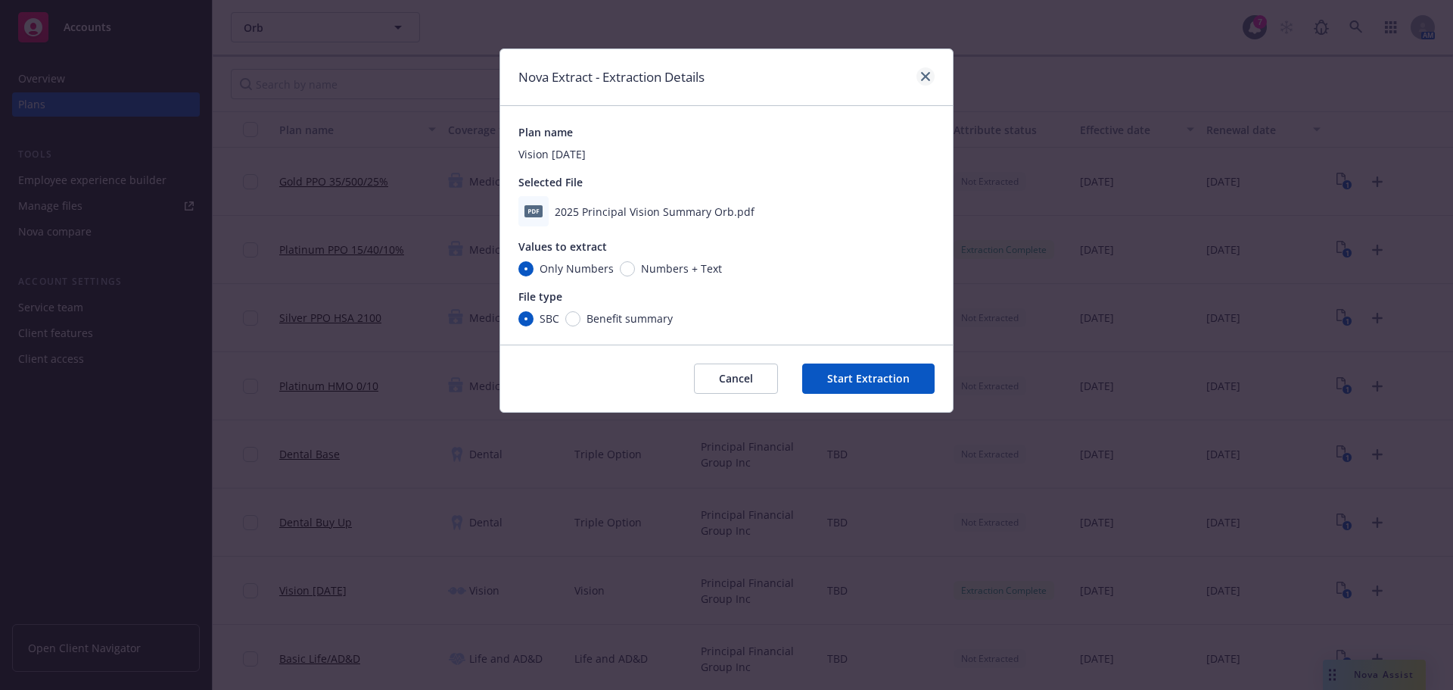
click at [928, 66] on div "Nova Extract - Extraction Details" at bounding box center [726, 77] width 453 height 57
click at [927, 73] on icon "close" at bounding box center [925, 76] width 9 height 9
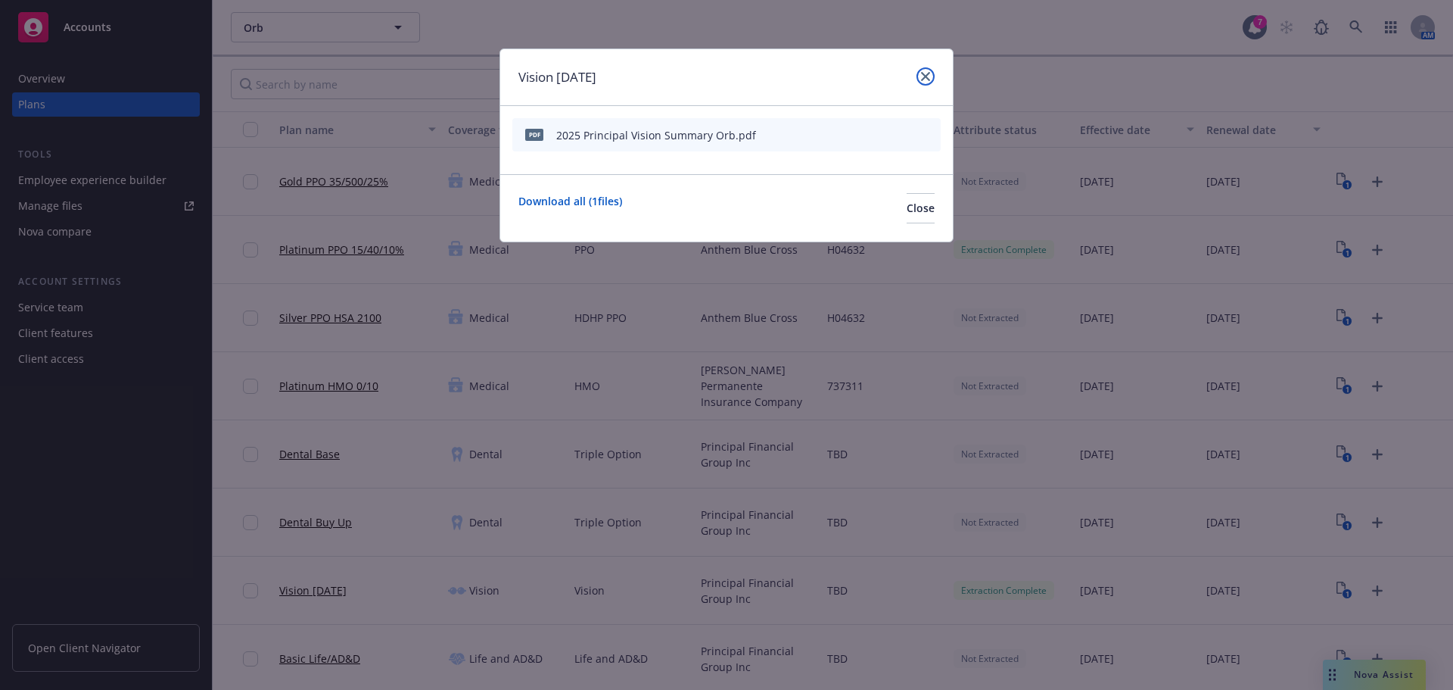
click at [923, 74] on icon "close" at bounding box center [925, 76] width 9 height 9
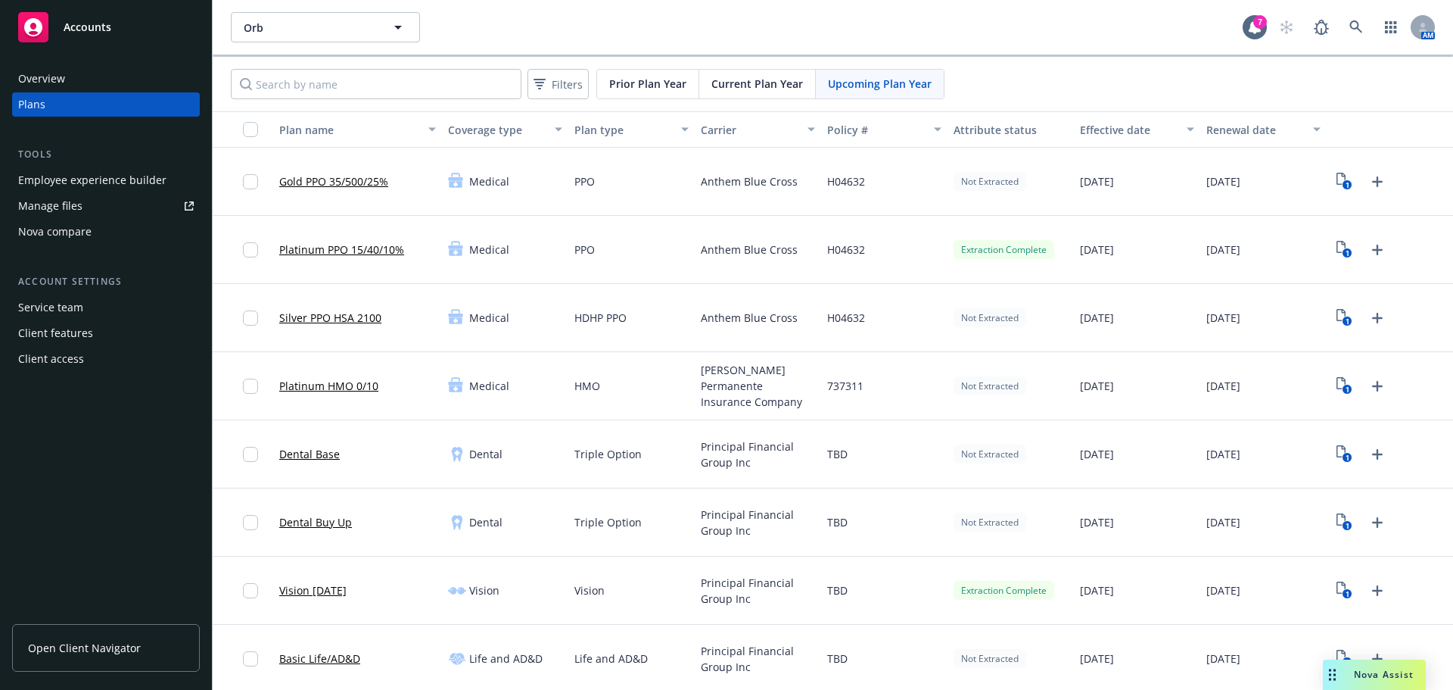
click at [311, 590] on link "Vision [DATE]" at bounding box center [312, 590] width 67 height 16
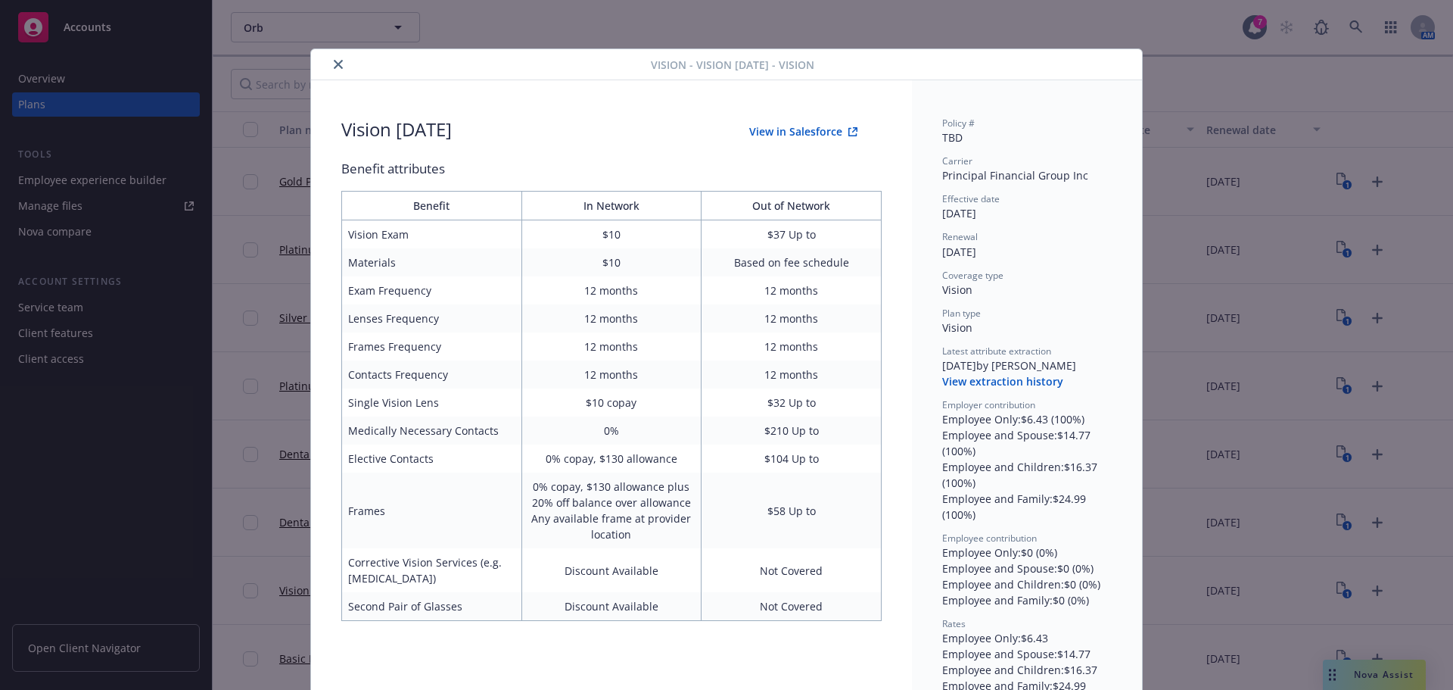
scroll to position [36, 0]
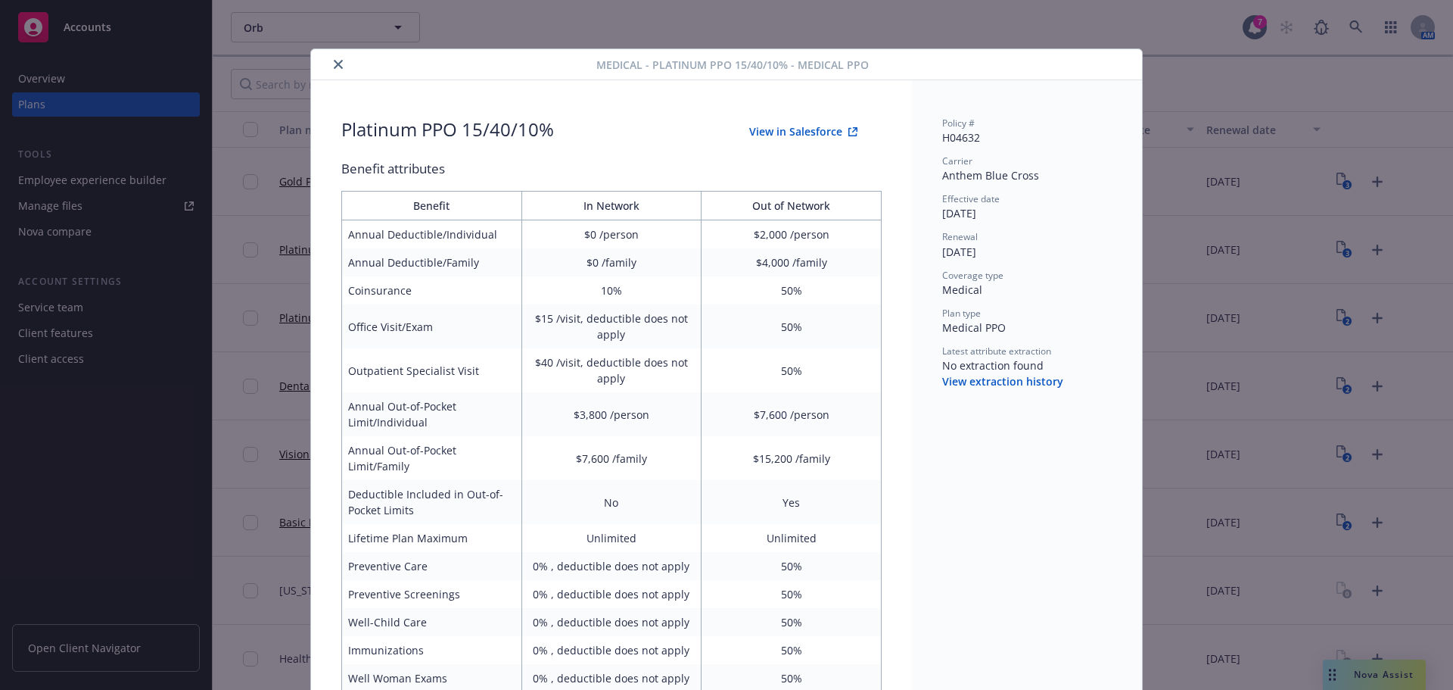
click at [332, 69] on button "close" at bounding box center [338, 64] width 18 height 18
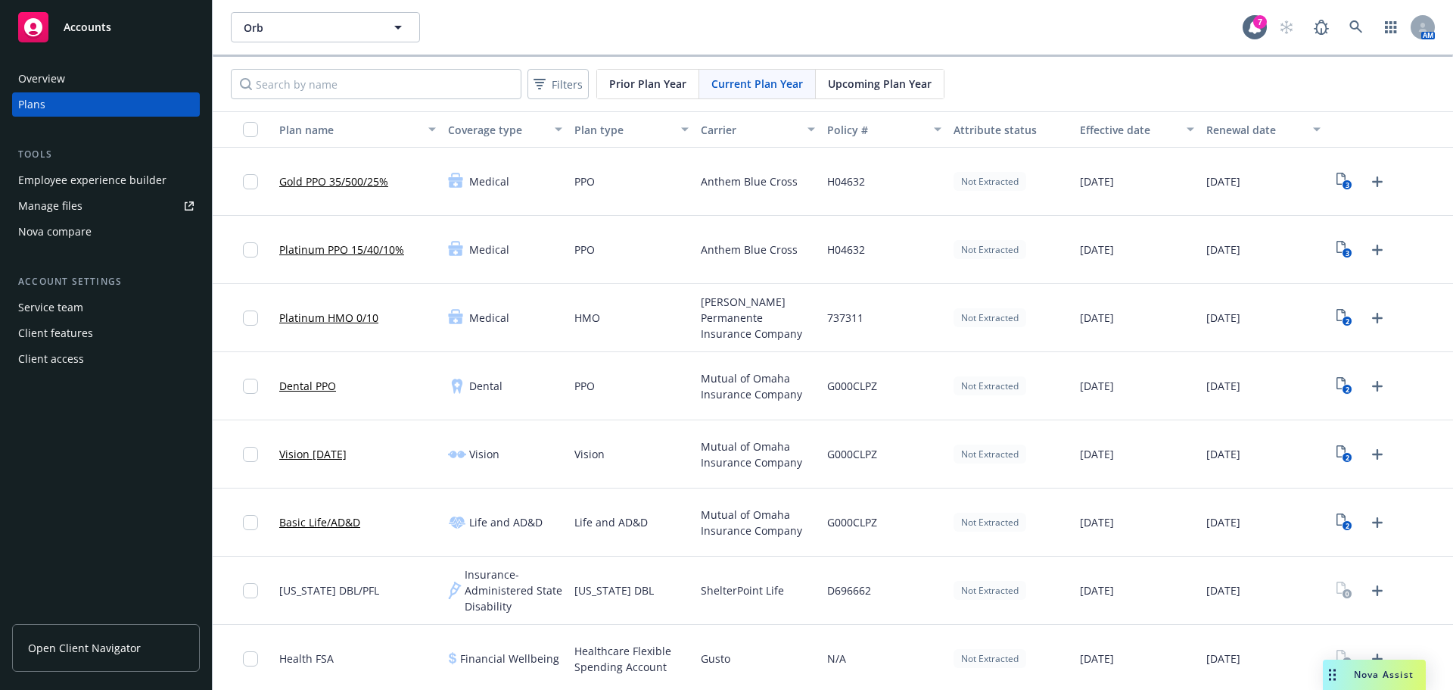
click at [870, 91] on span "Upcoming Plan Year" at bounding box center [880, 84] width 104 height 16
